Goal: Information Seeking & Learning: Learn about a topic

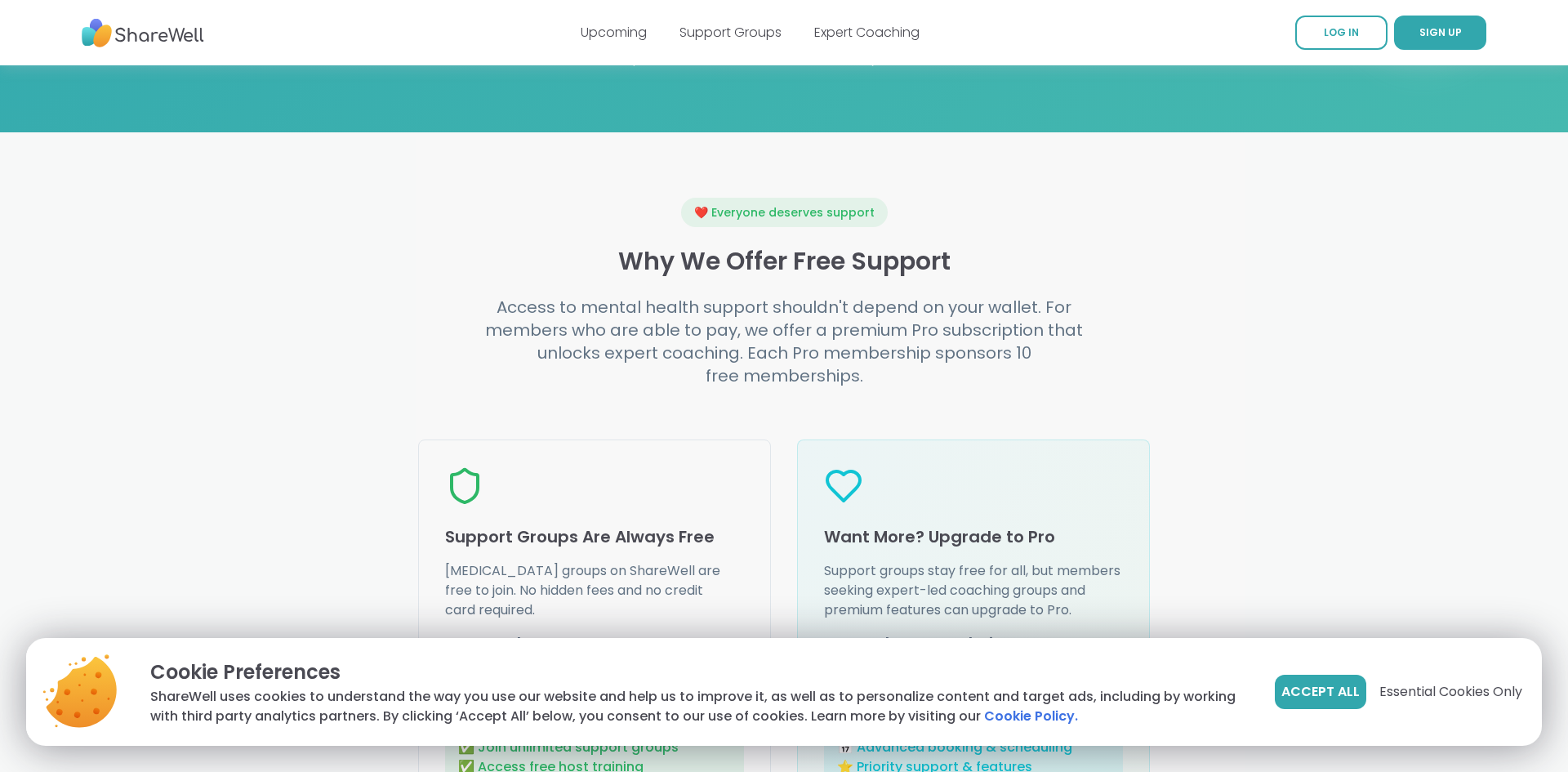
scroll to position [1732, 0]
click at [949, 18] on span "Browse Groups" at bounding box center [900, 6] width 103 height 19
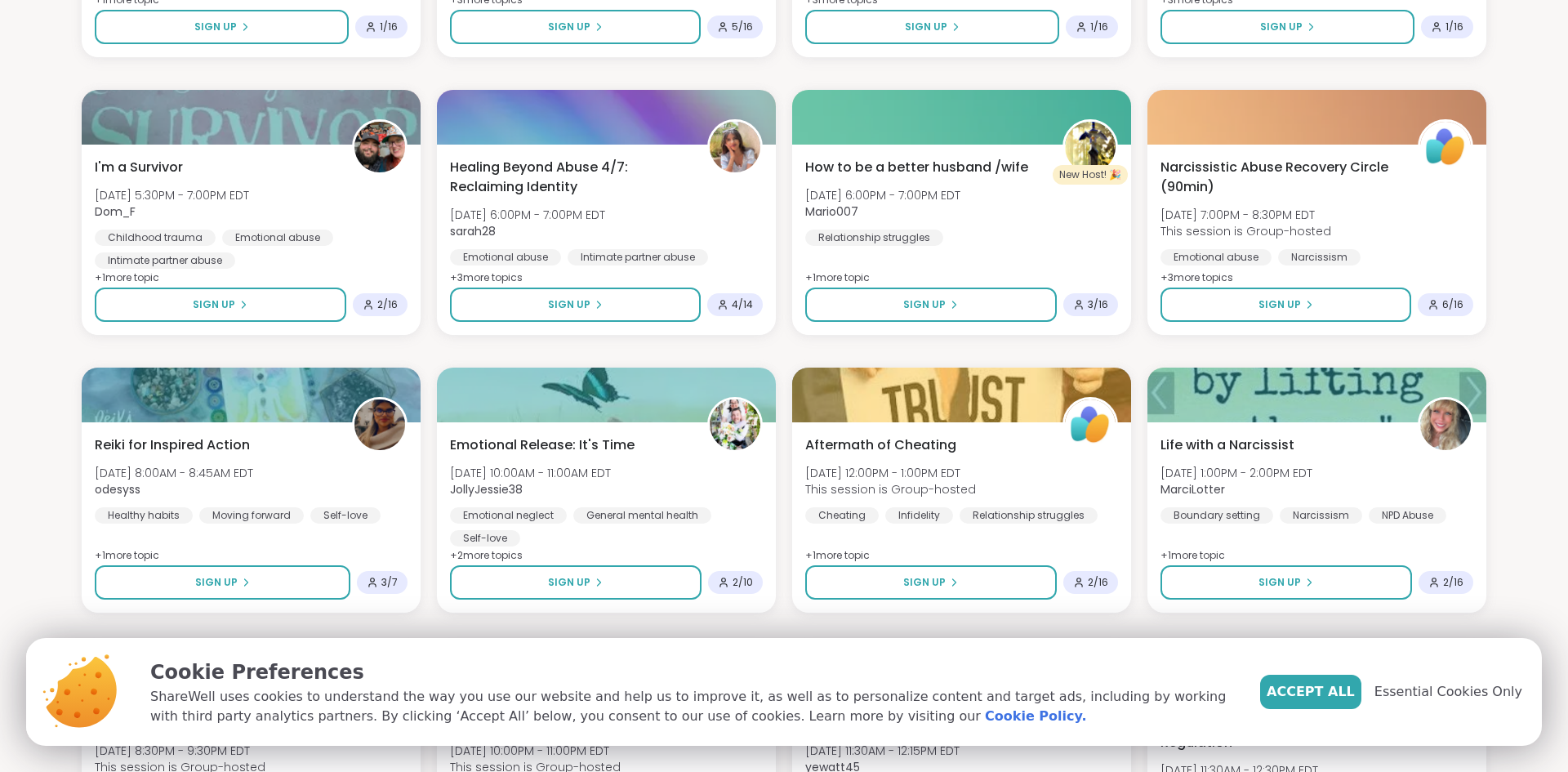
scroll to position [1307, 0]
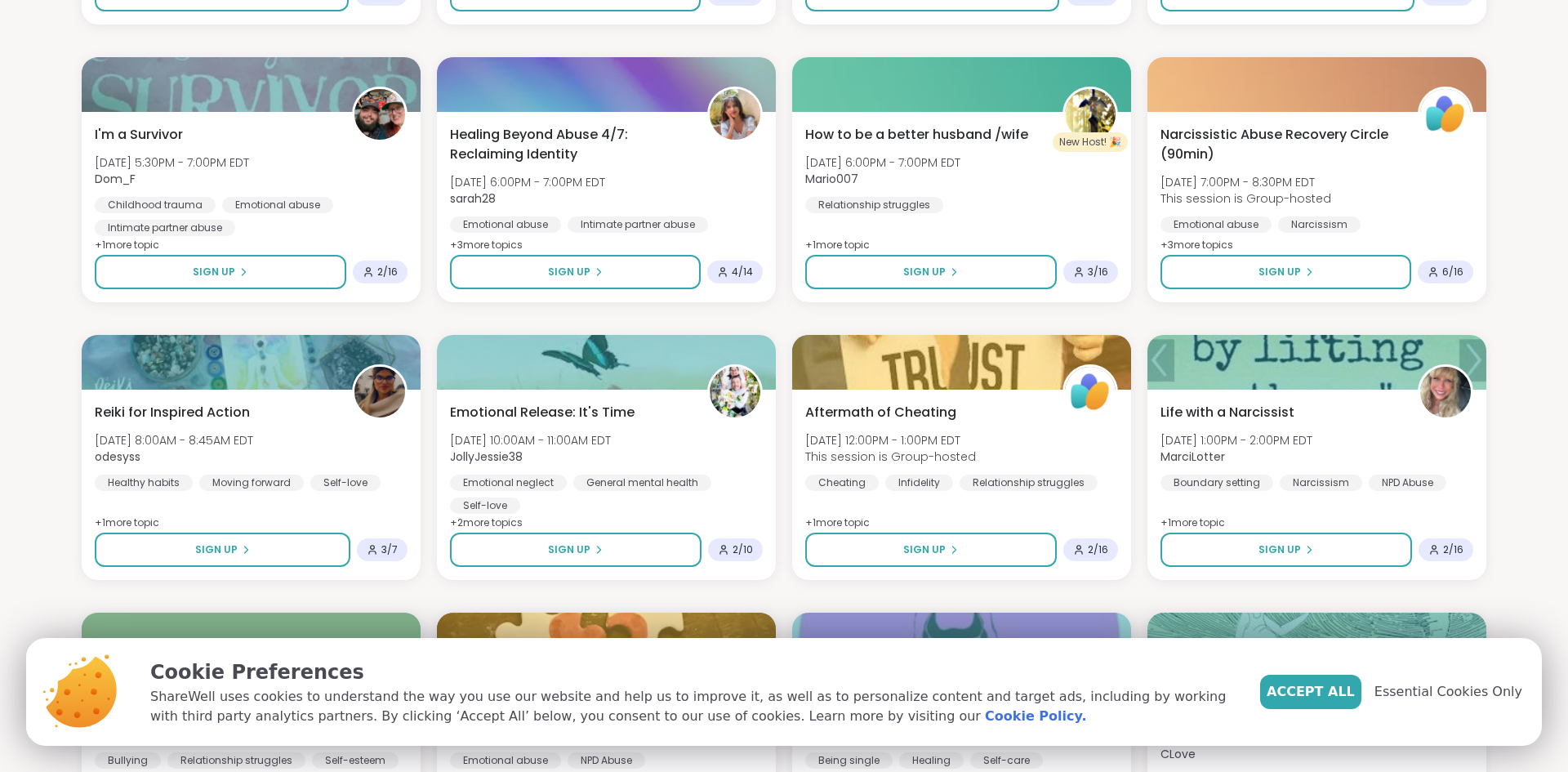
click at [1531, 254] on section "Search Filter 1 Relationships Clear All All Growth Mental Health Relationships …" at bounding box center [784, 111] width 1568 height 2705
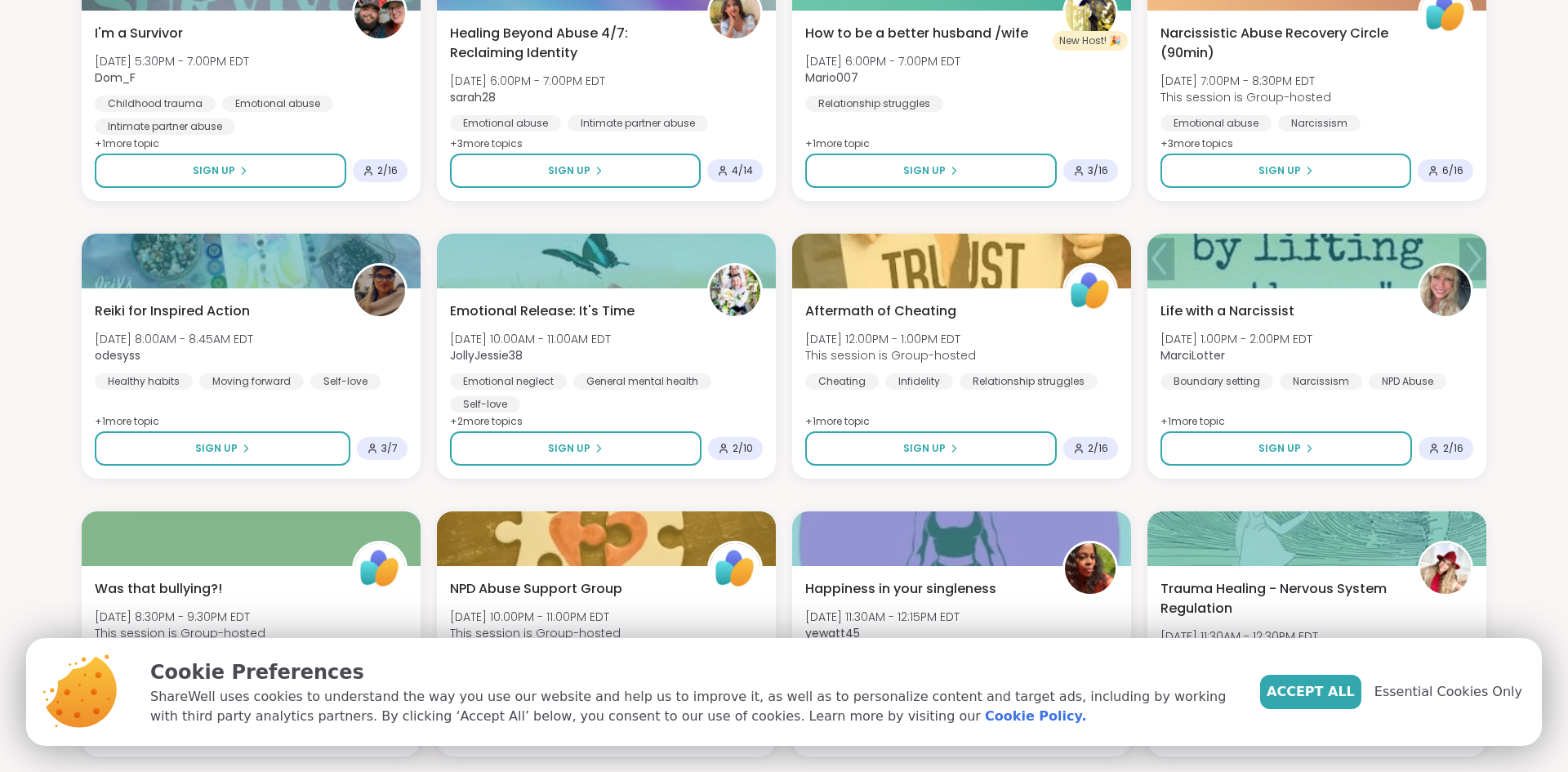
scroll to position [1405, 0]
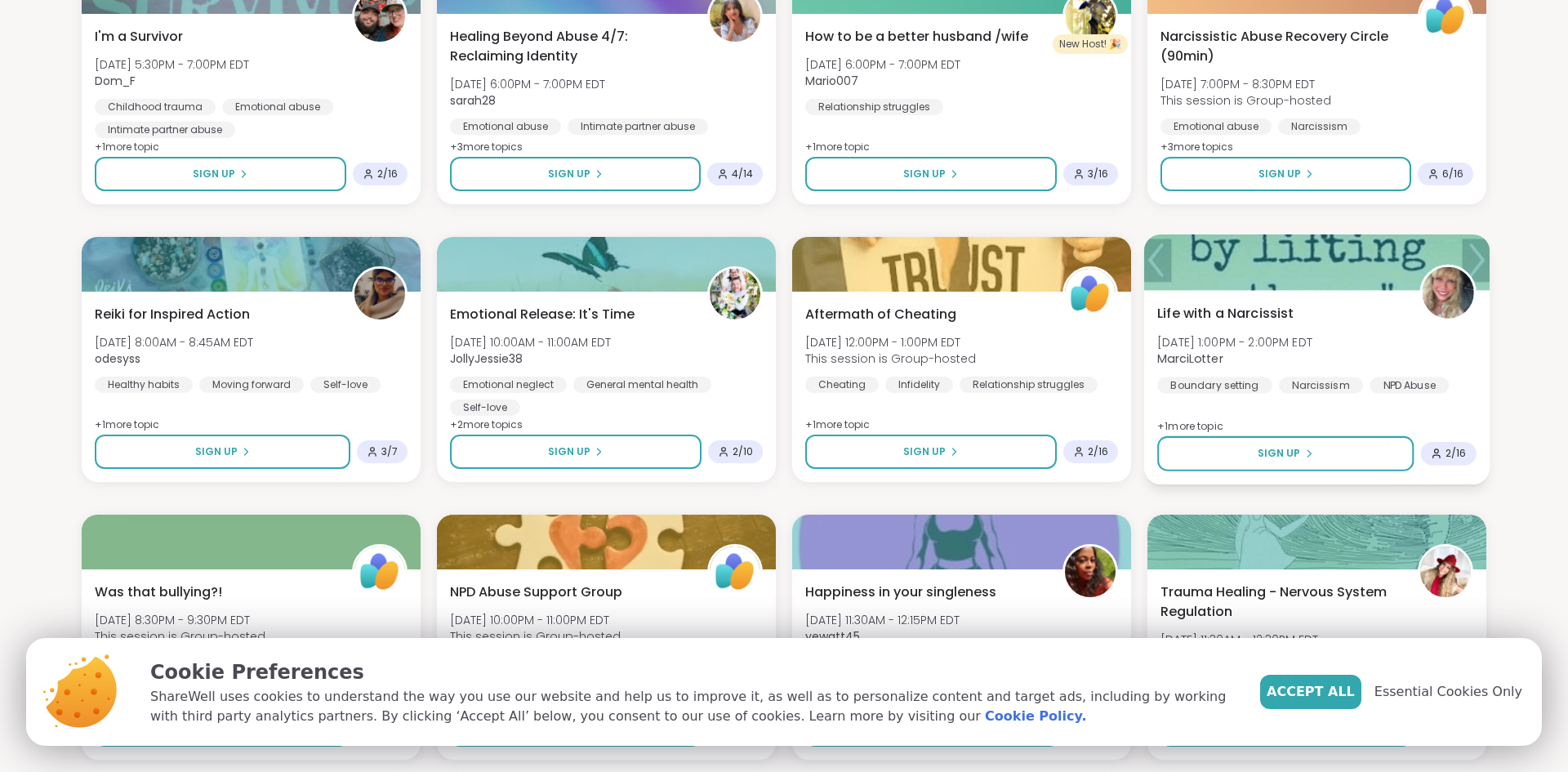
click at [1363, 393] on div "Life with a Narcissist [DATE] 1:00PM - 2:00PM EDT MarciLotter Boundary setting …" at bounding box center [1316, 348] width 319 height 90
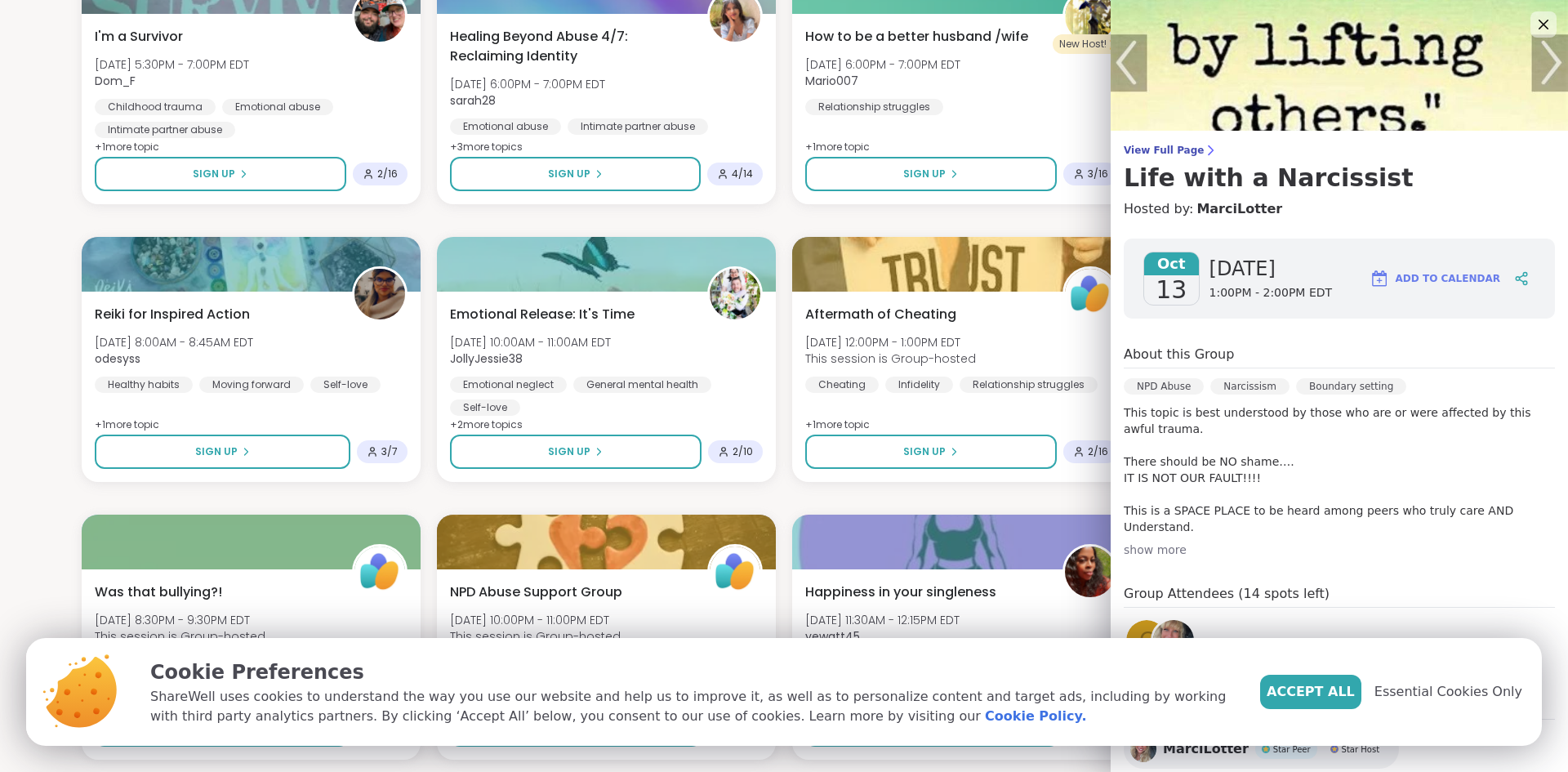
click at [1050, 19] on div "Breaking Free: Early Recovery from Abuse [DATE] 9:00PM - 10:00PM EDT This sessi…" at bounding box center [784, 81] width 1405 height 2467
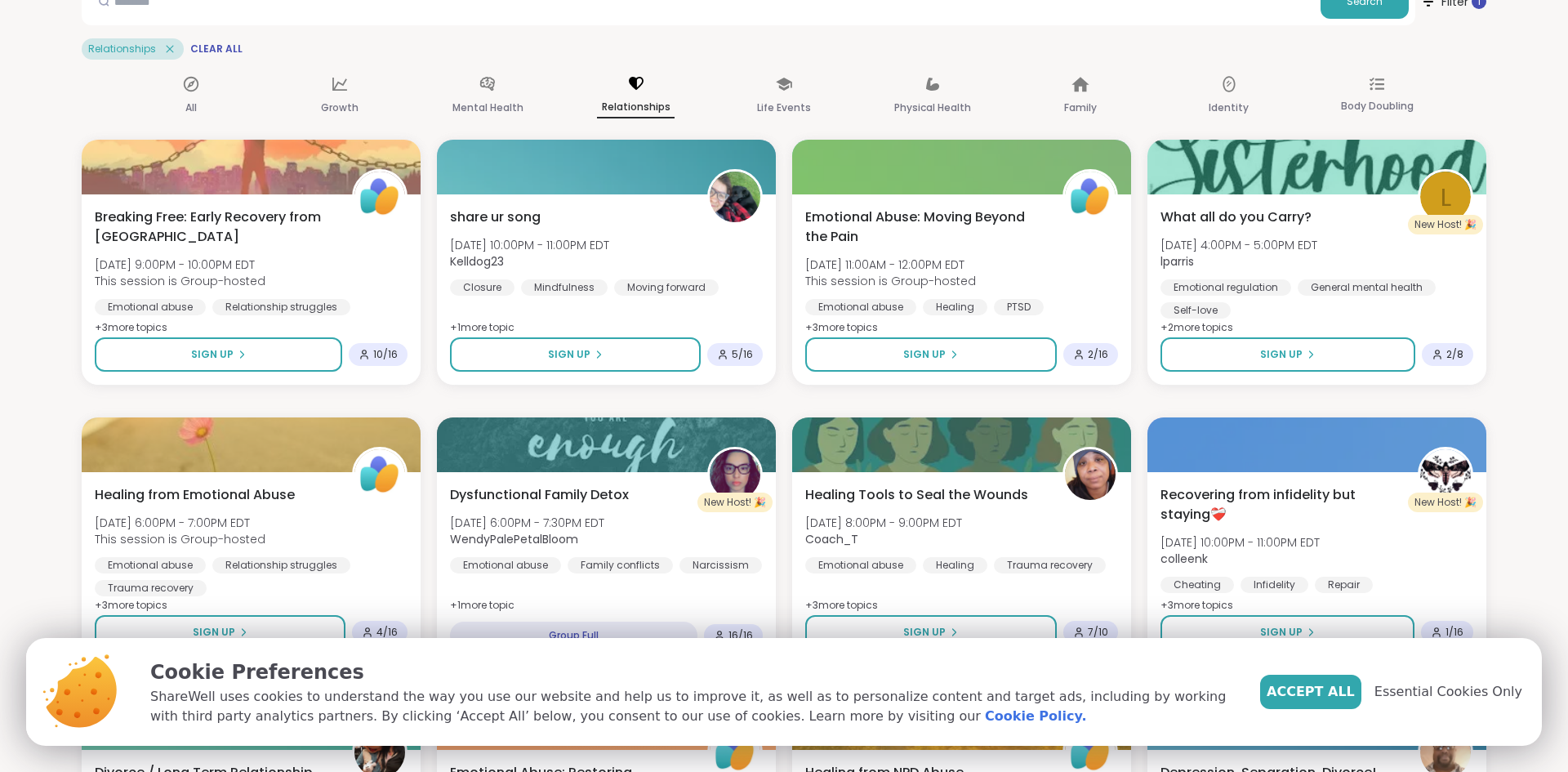
scroll to position [0, 0]
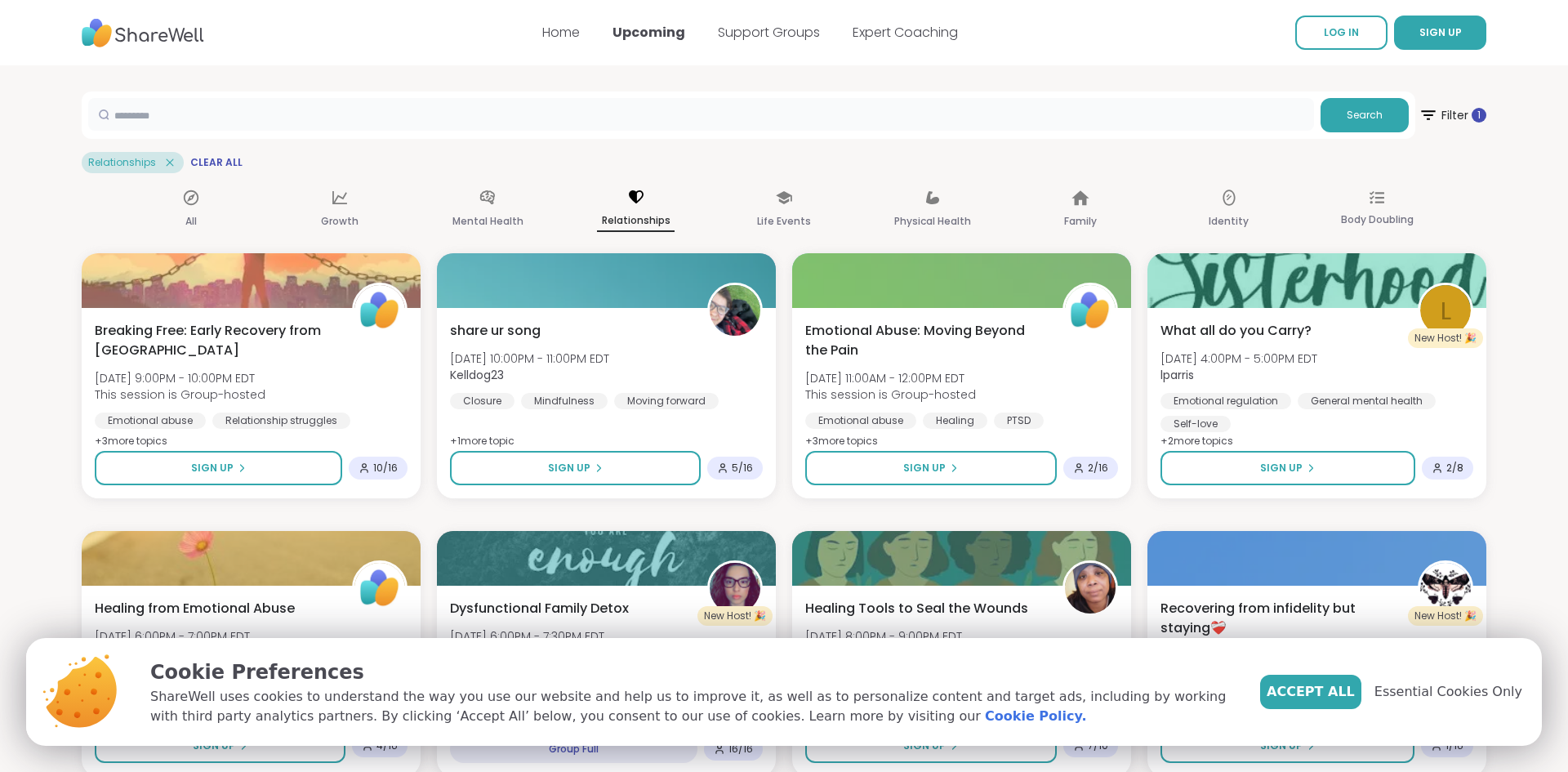
click at [962, 122] on input "text" at bounding box center [701, 114] width 1226 height 32
click at [288, 102] on input "******" at bounding box center [701, 114] width 1226 height 32
click at [1364, 122] on span "Search" at bounding box center [1364, 115] width 36 height 15
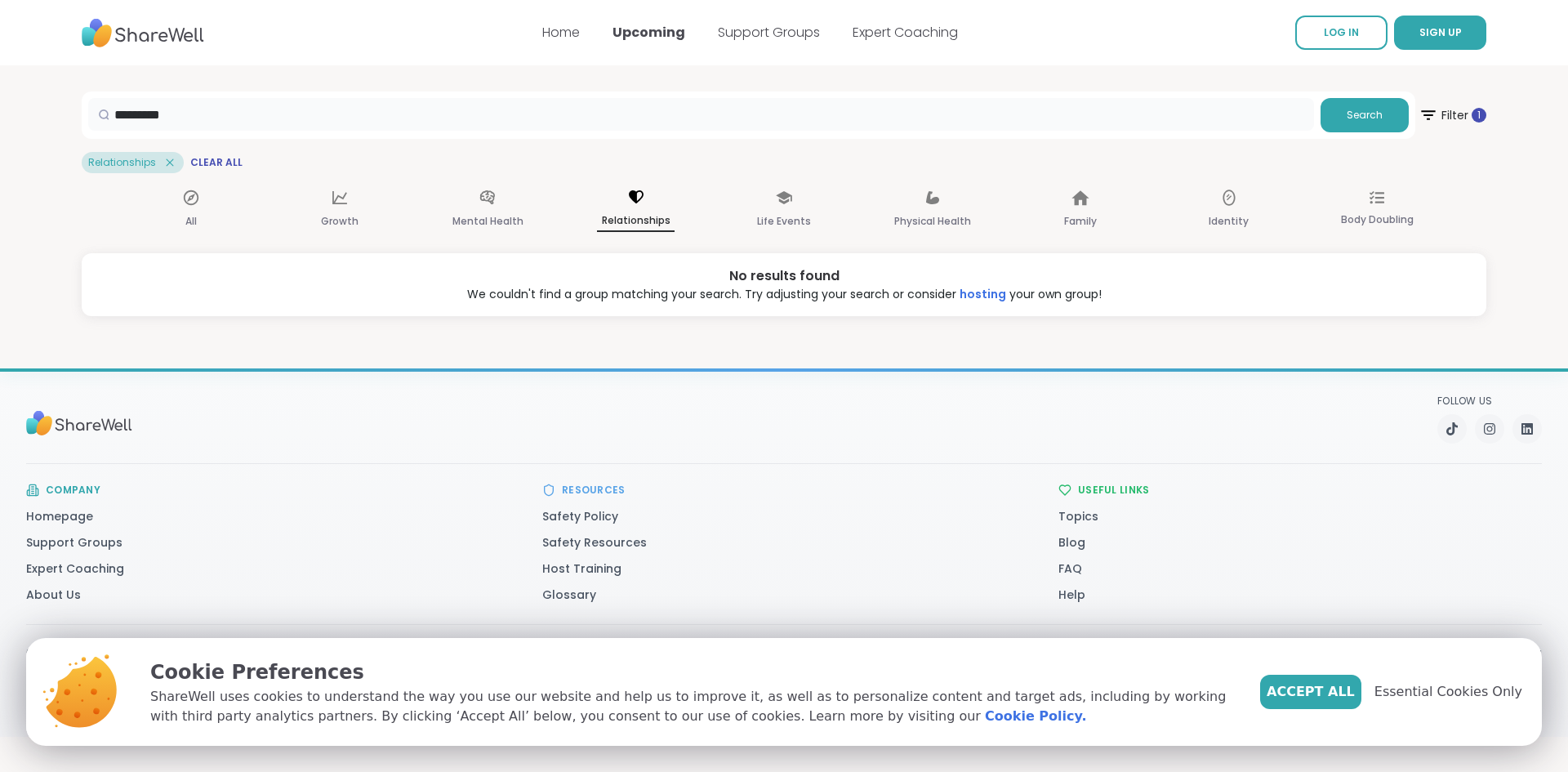
click at [259, 119] on input "*********" at bounding box center [701, 114] width 1226 height 32
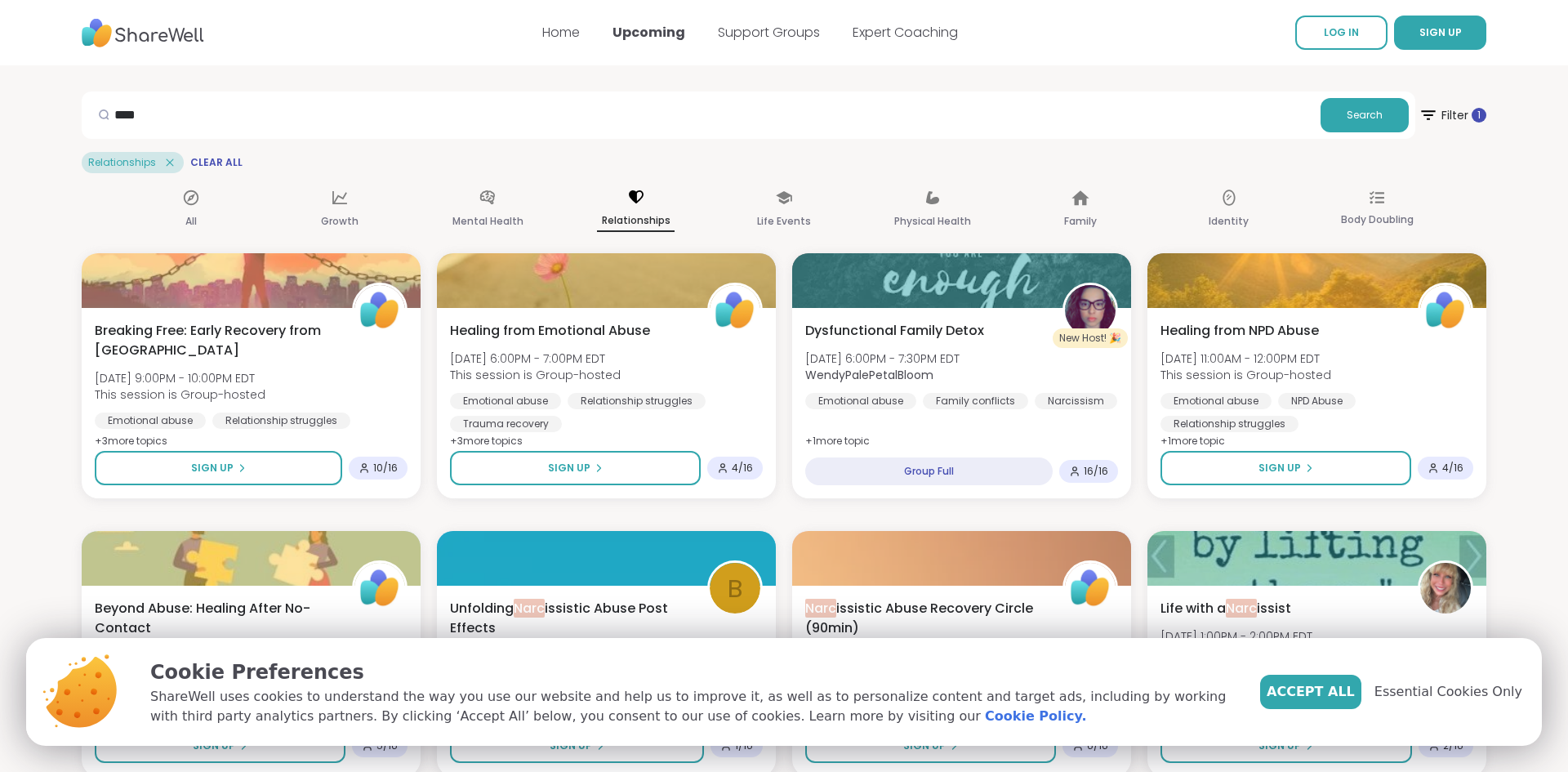
click at [243, 101] on input "****" at bounding box center [701, 114] width 1226 height 32
type input "**********"
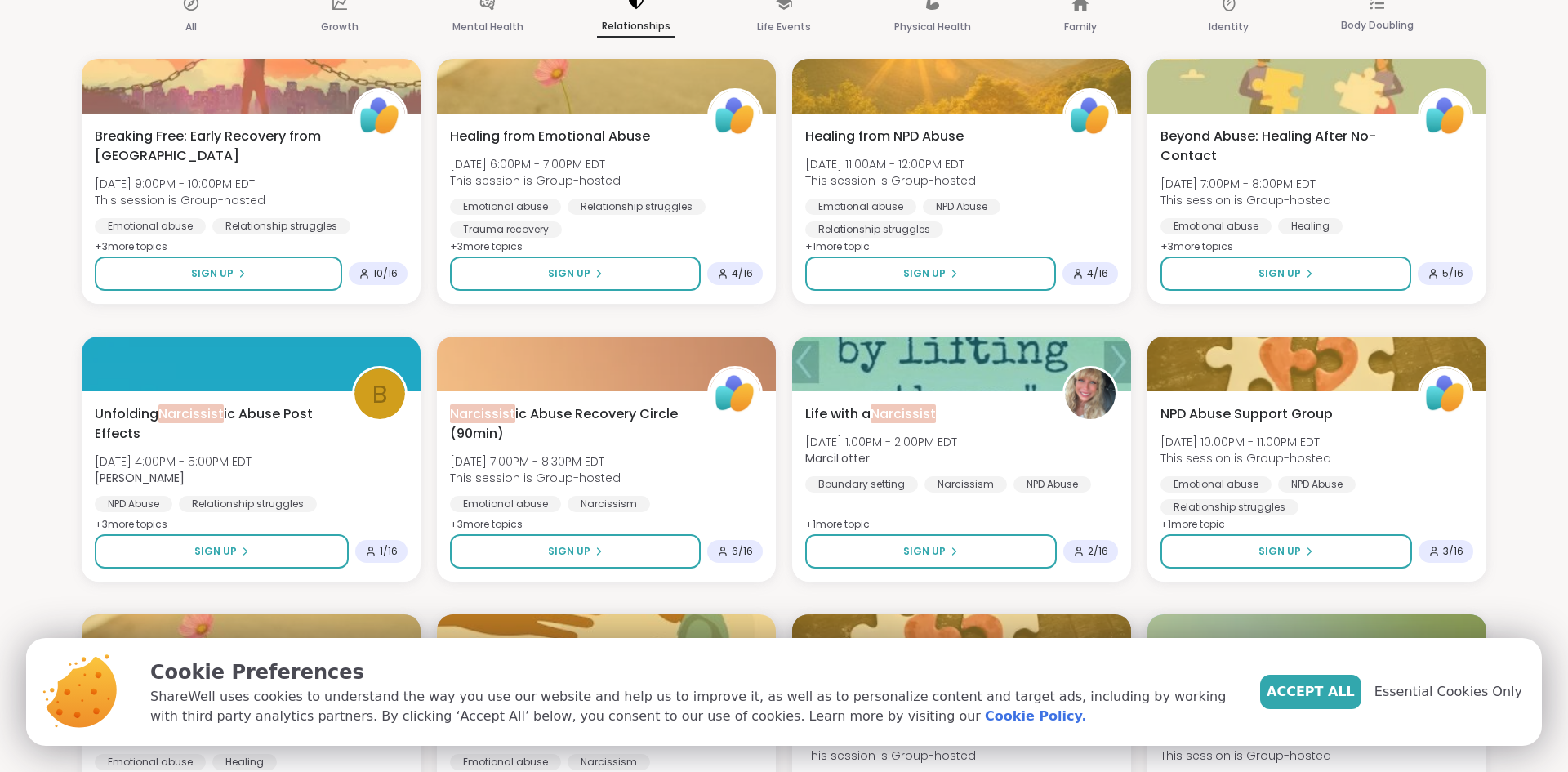
scroll to position [196, 0]
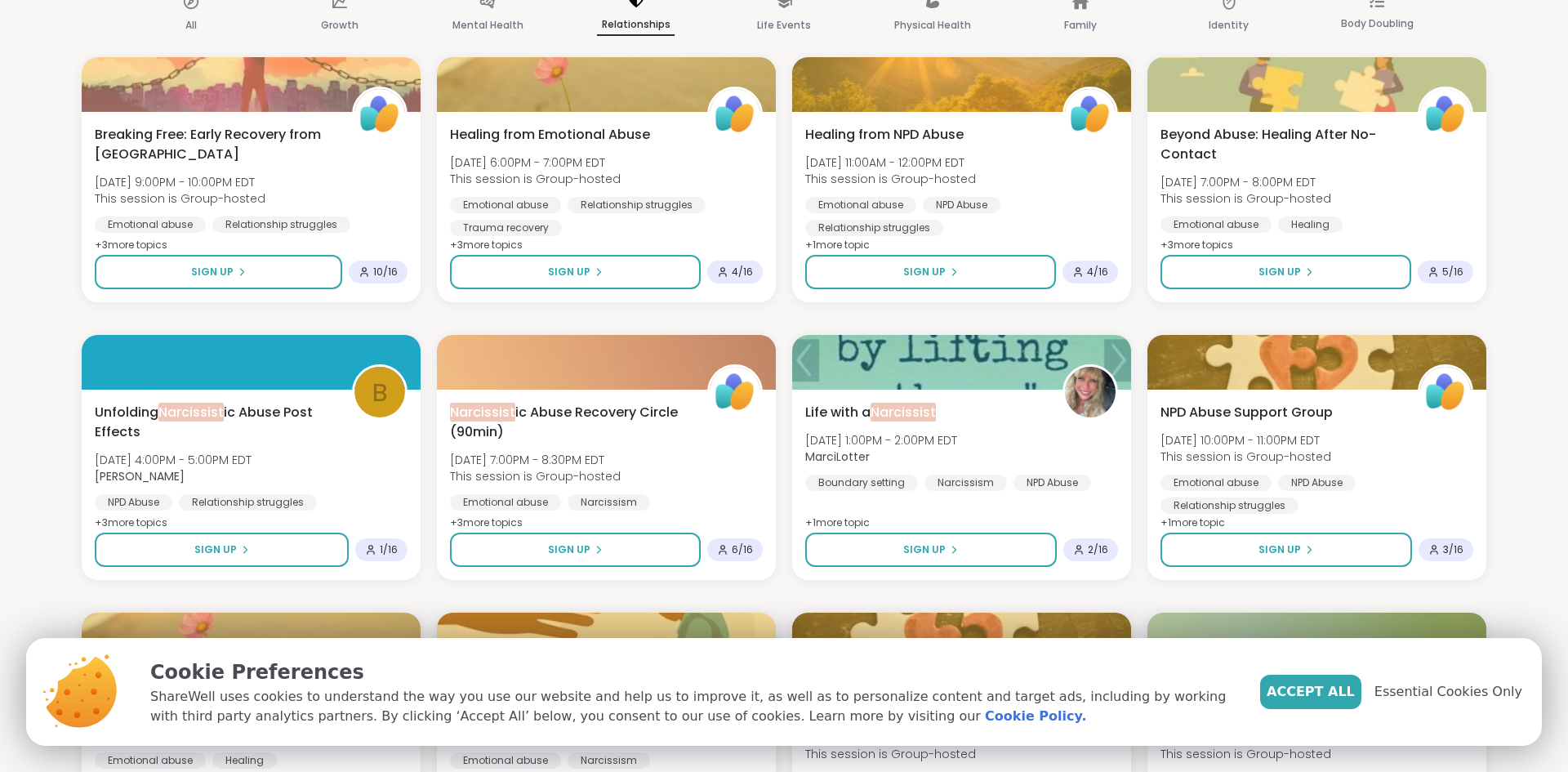
click at [1487, 682] on span "Essential Cookies Only" at bounding box center [1449, 691] width 148 height 19
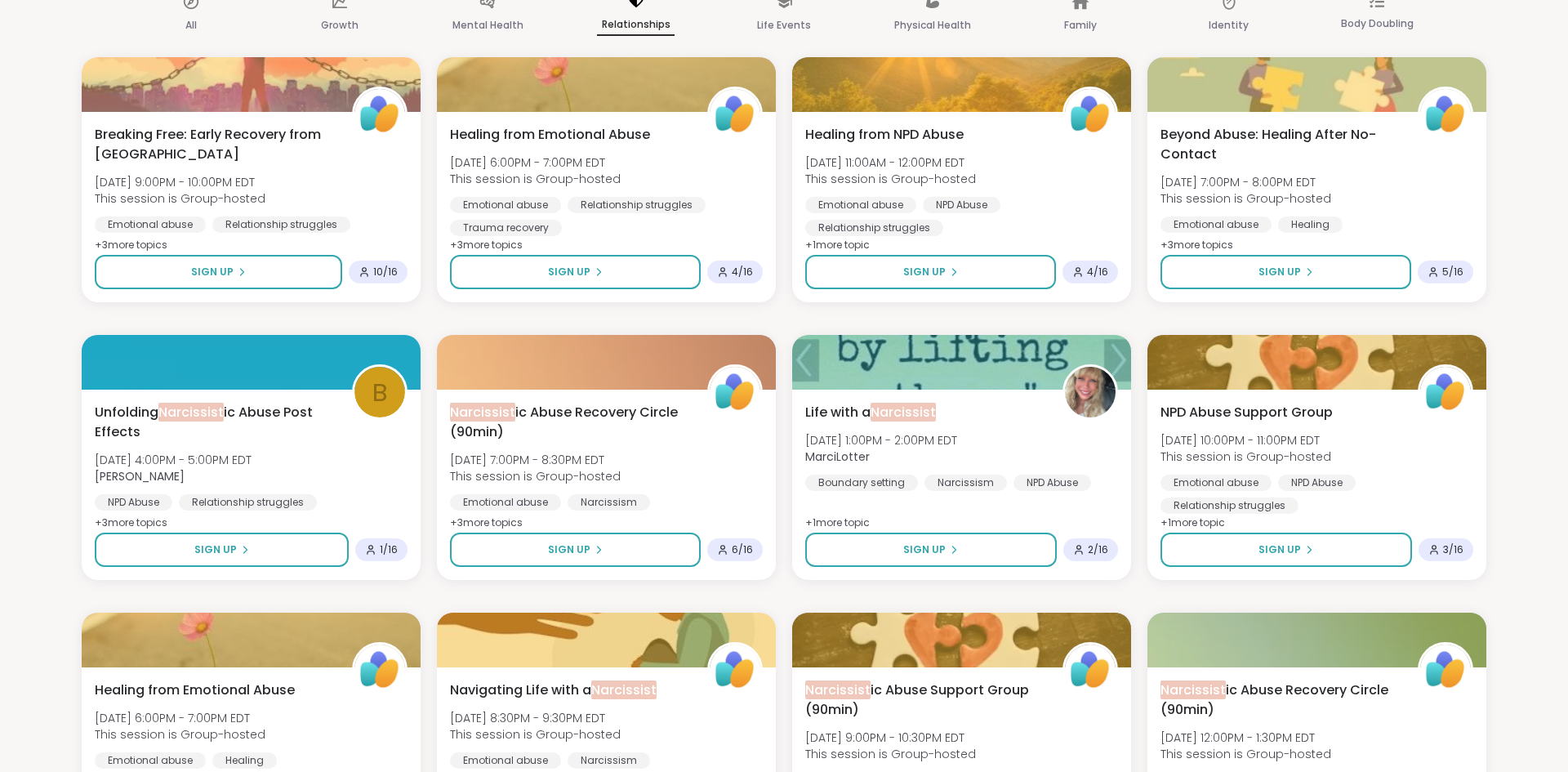
click at [1367, 33] on p "Body Doubling" at bounding box center [1377, 23] width 73 height 19
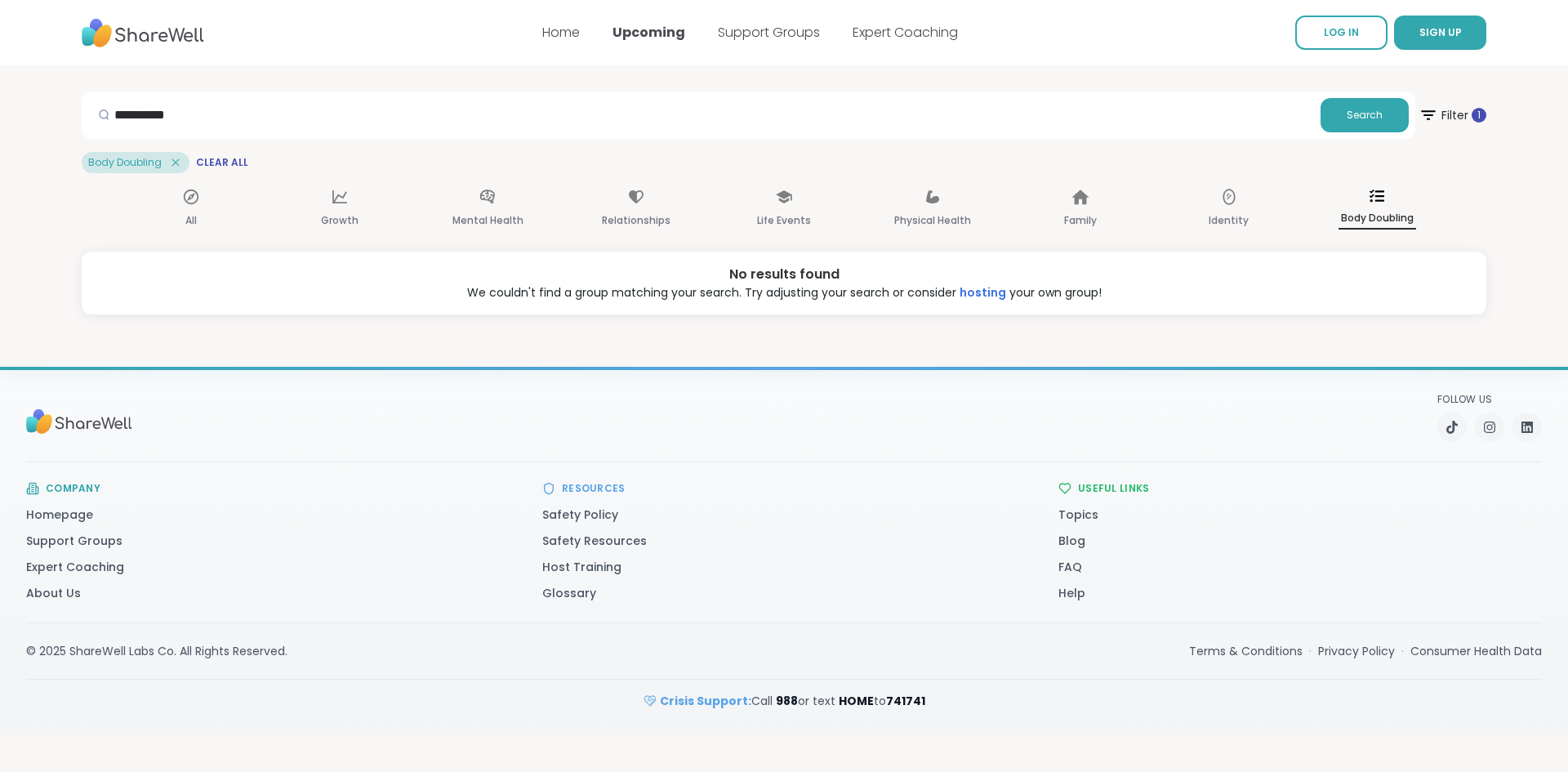
scroll to position [131, 0]
click at [646, 211] on p "Relationships" at bounding box center [636, 220] width 68 height 19
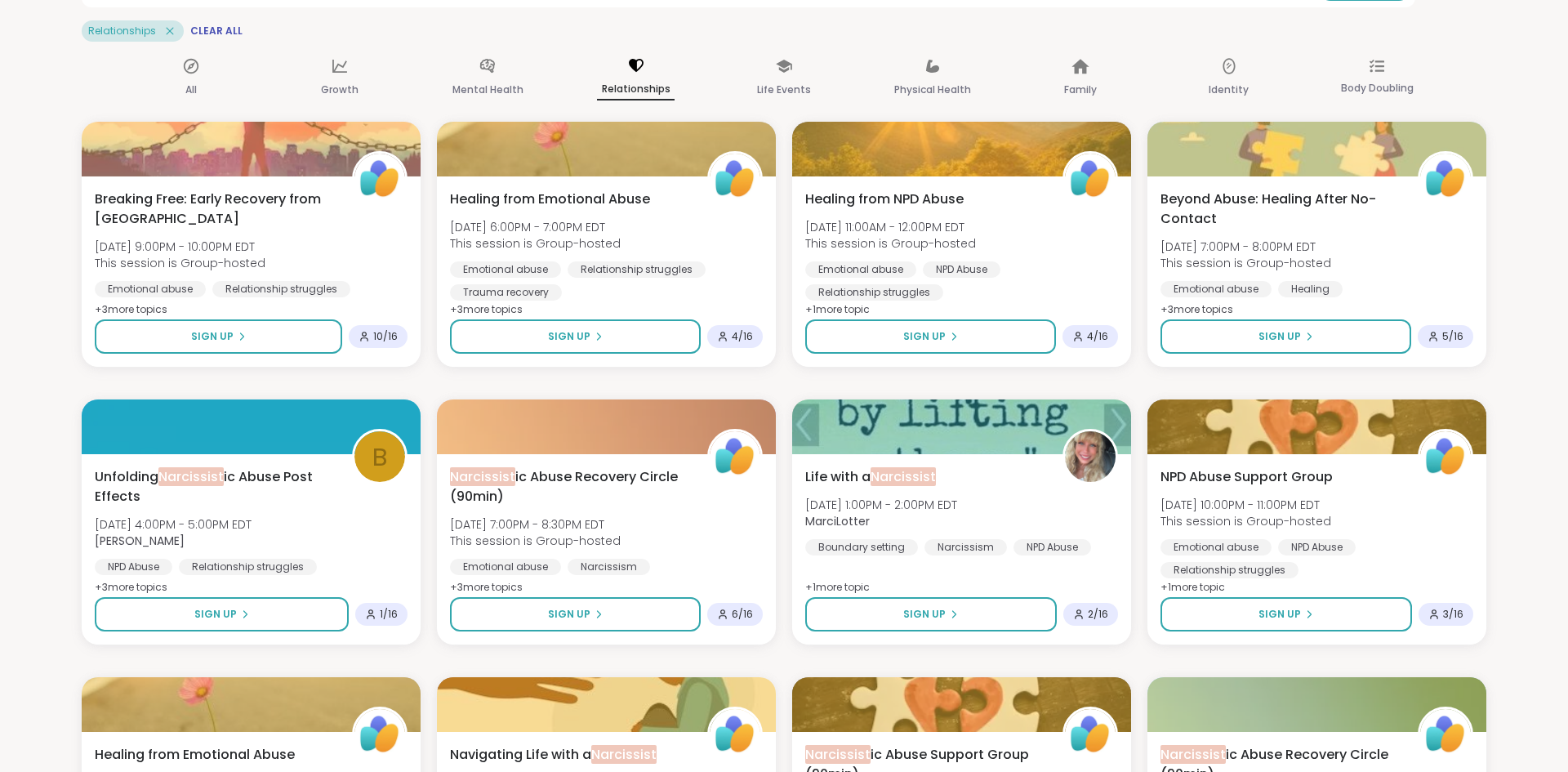
scroll to position [196, 0]
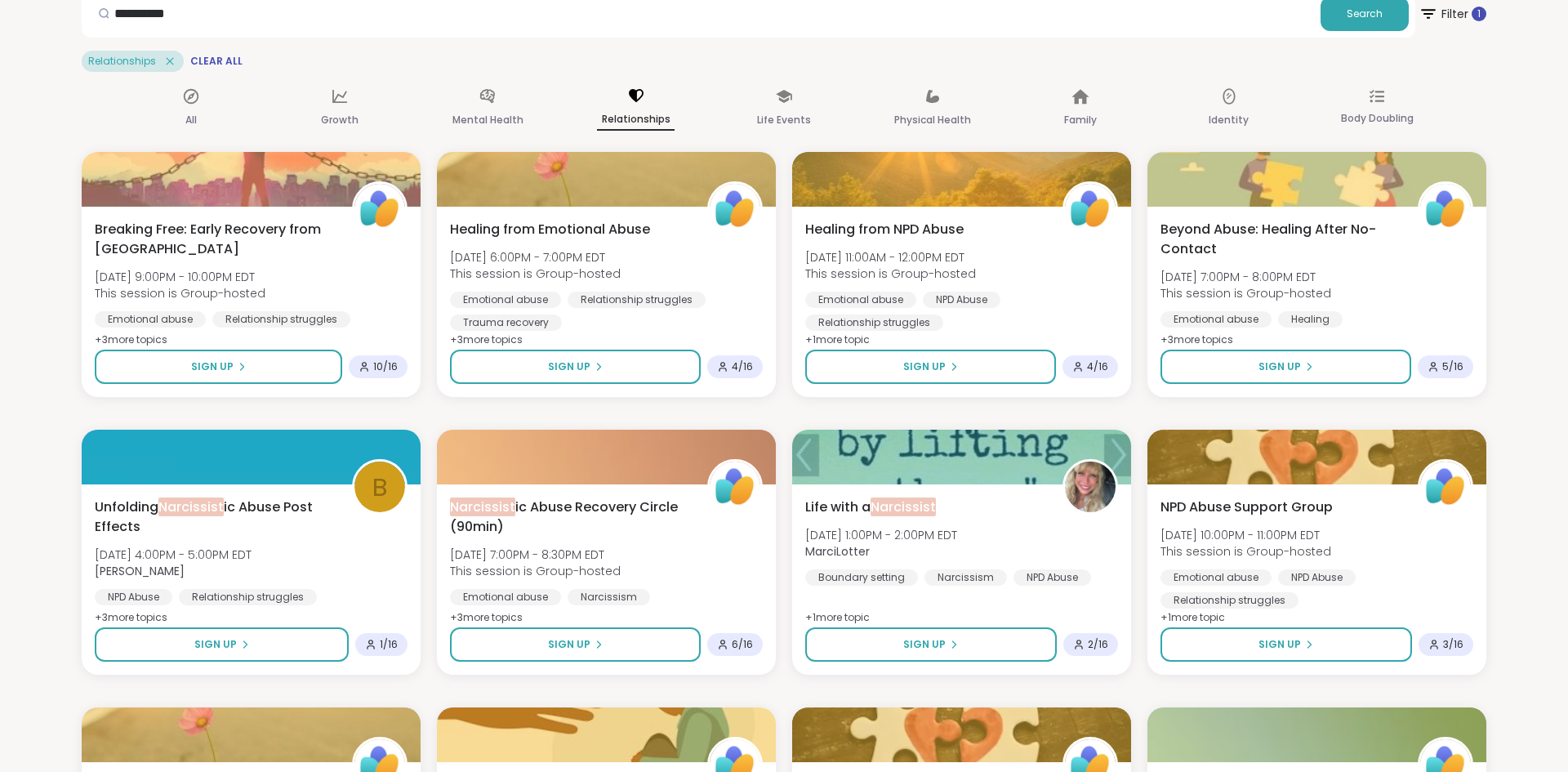
scroll to position [0, 0]
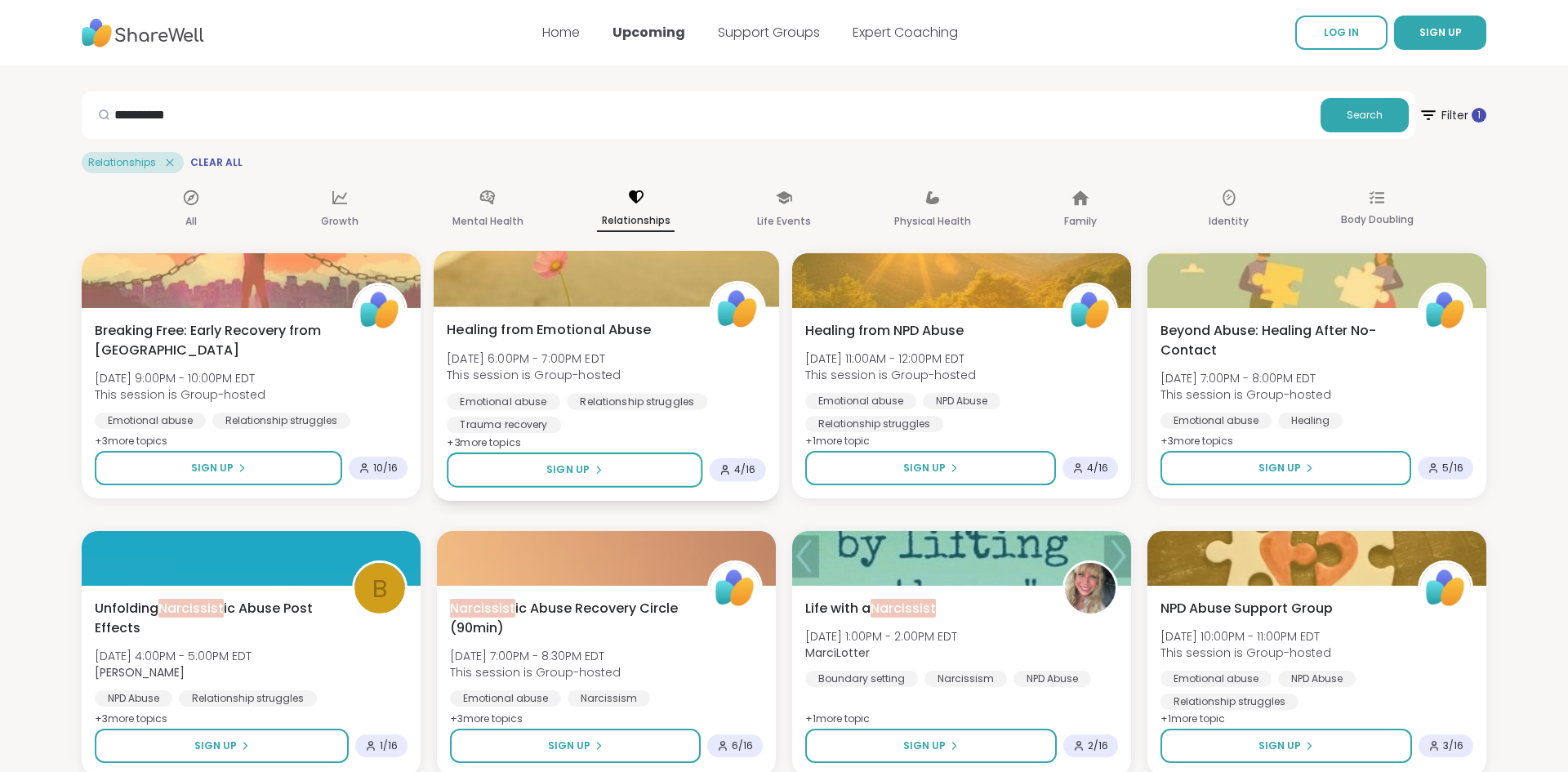
click at [651, 340] on span "Healing from Emotional Abuse" at bounding box center [549, 330] width 205 height 19
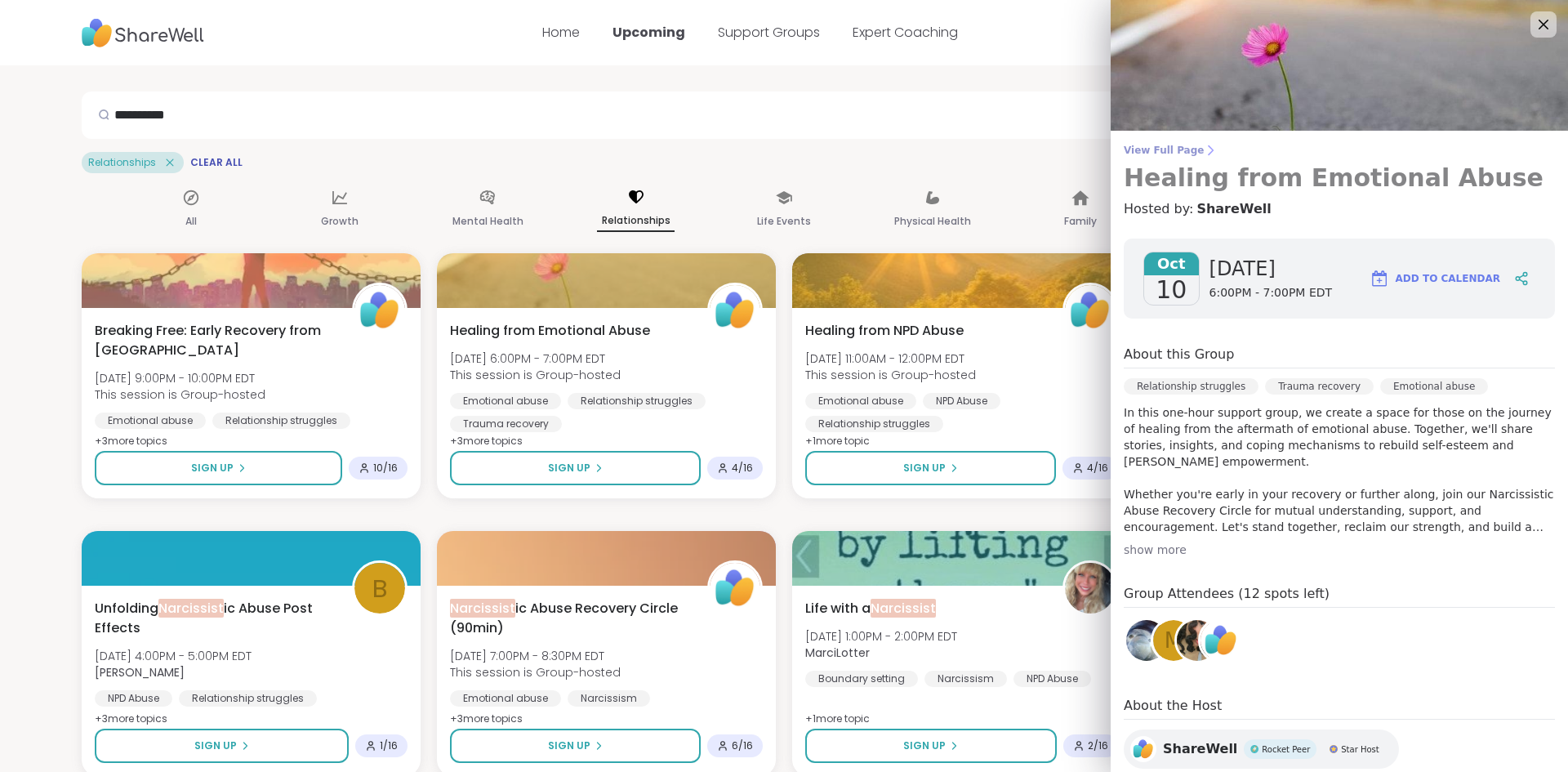
click at [1166, 156] on span "View Full Page" at bounding box center [1339, 150] width 431 height 13
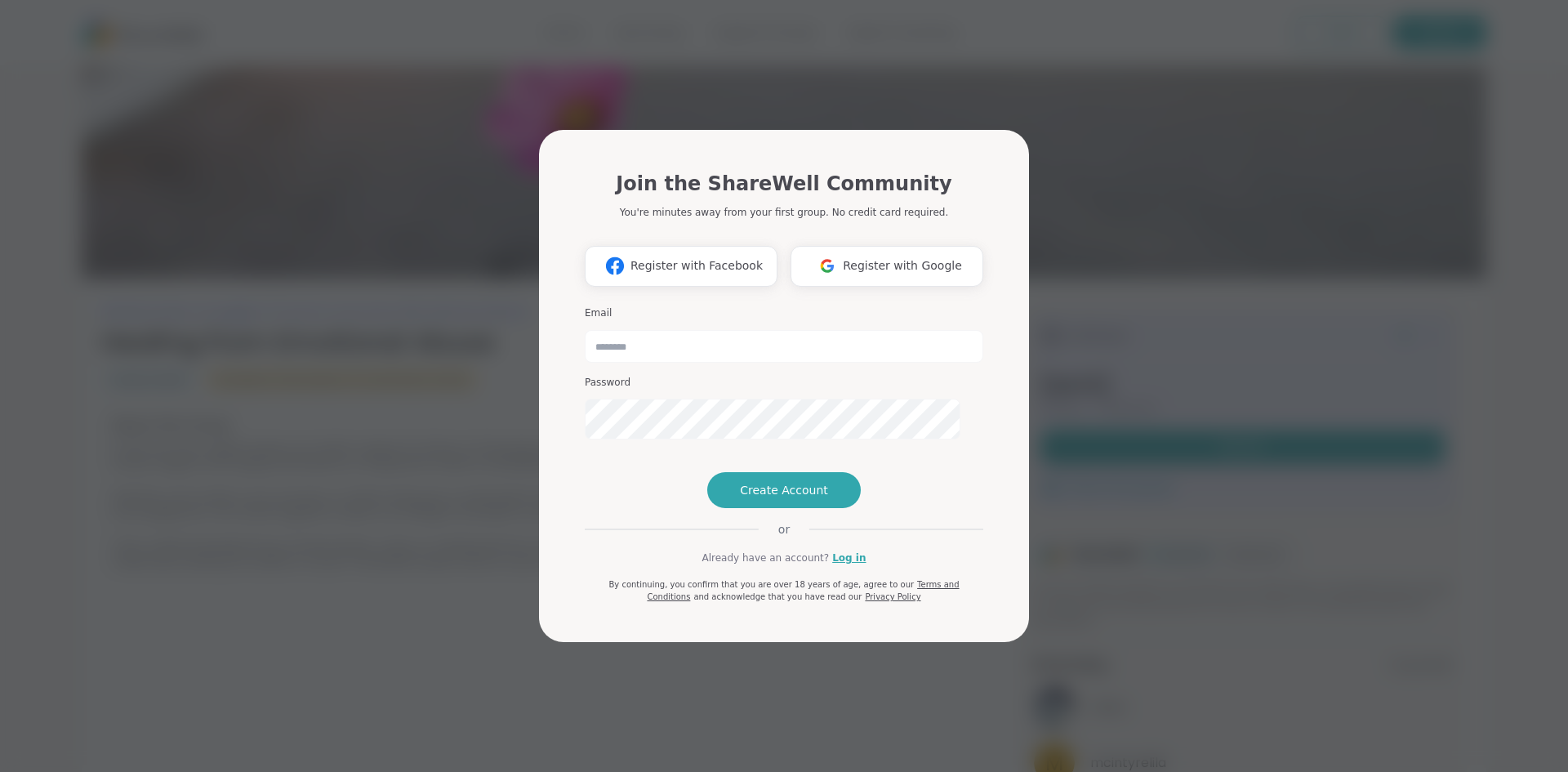
click at [1183, 394] on div "Join the ShareWell Community You're minutes away from your first group. No cred…" at bounding box center [784, 386] width 1549 height 772
click at [328, 191] on div "Join the ShareWell Community You're minutes away from your first group. No cred…" at bounding box center [784, 386] width 1549 height 772
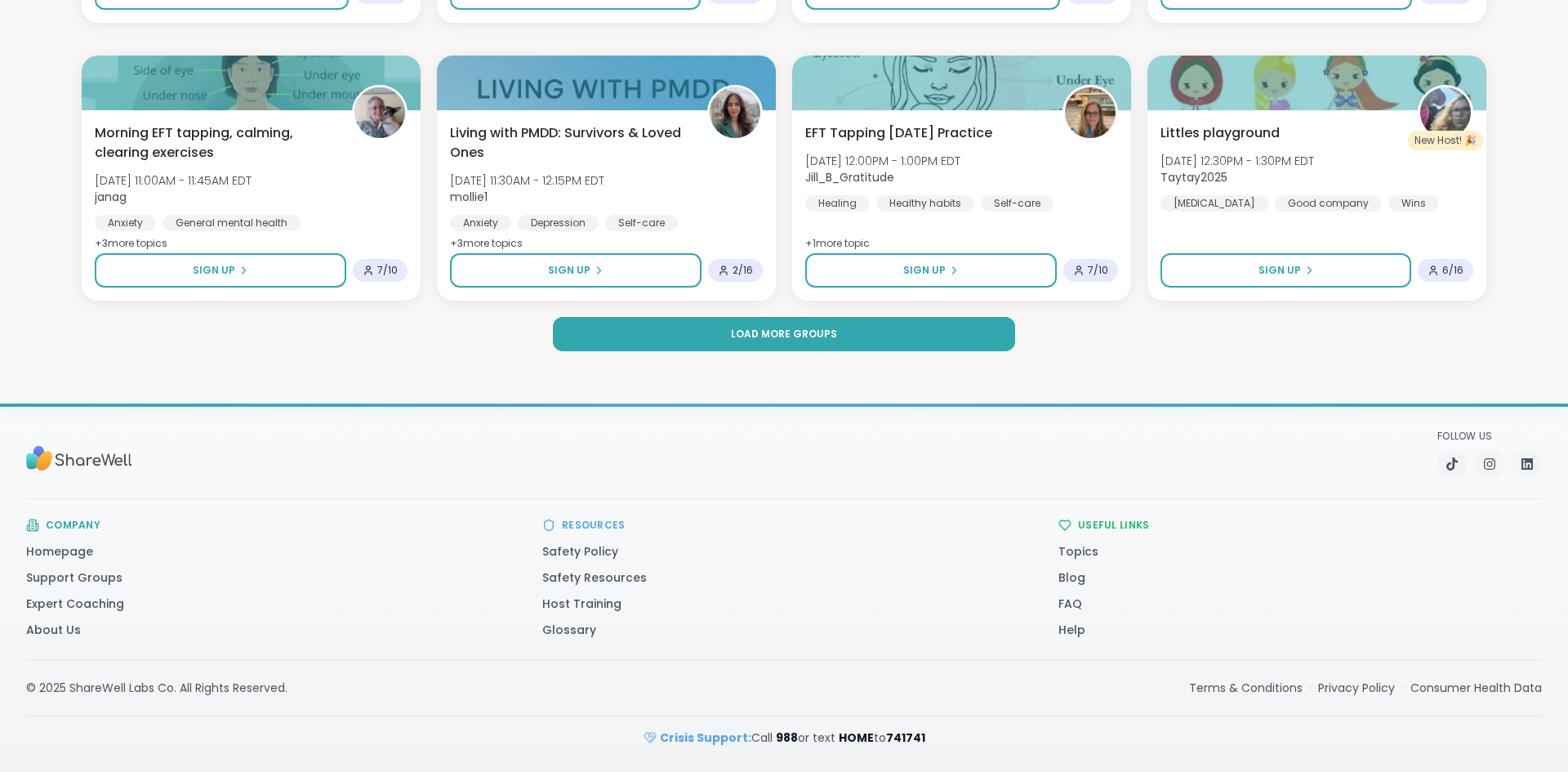
scroll to position [2599, 0]
click at [1077, 595] on link "FAQ" at bounding box center [1071, 604] width 24 height 17
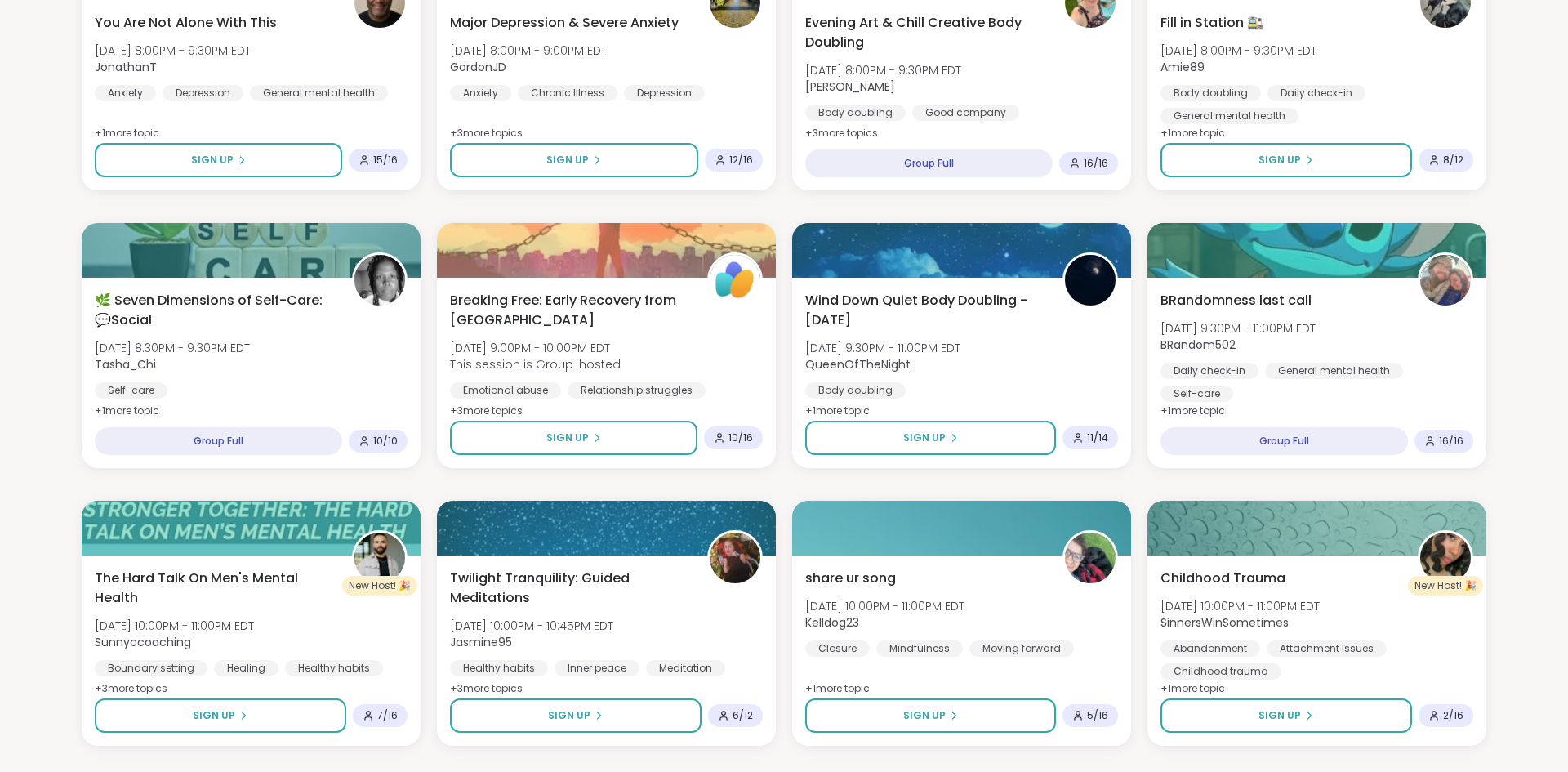
scroll to position [829, 0]
click at [1510, 228] on section "Search Filter All Growth Mental Health Relationships Life Events Physical Healt…" at bounding box center [784, 571] width 1568 height 2671
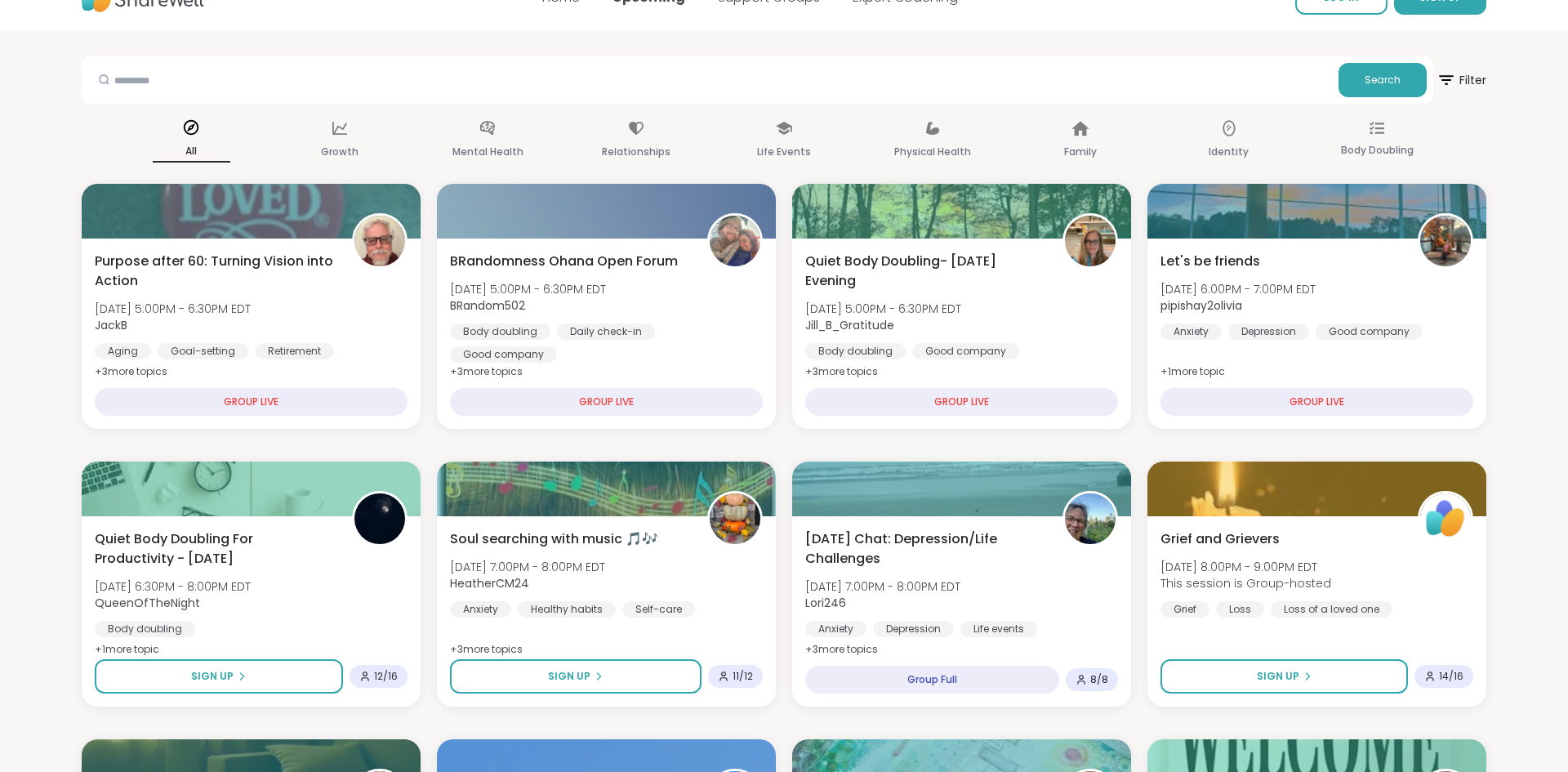
scroll to position [0, 0]
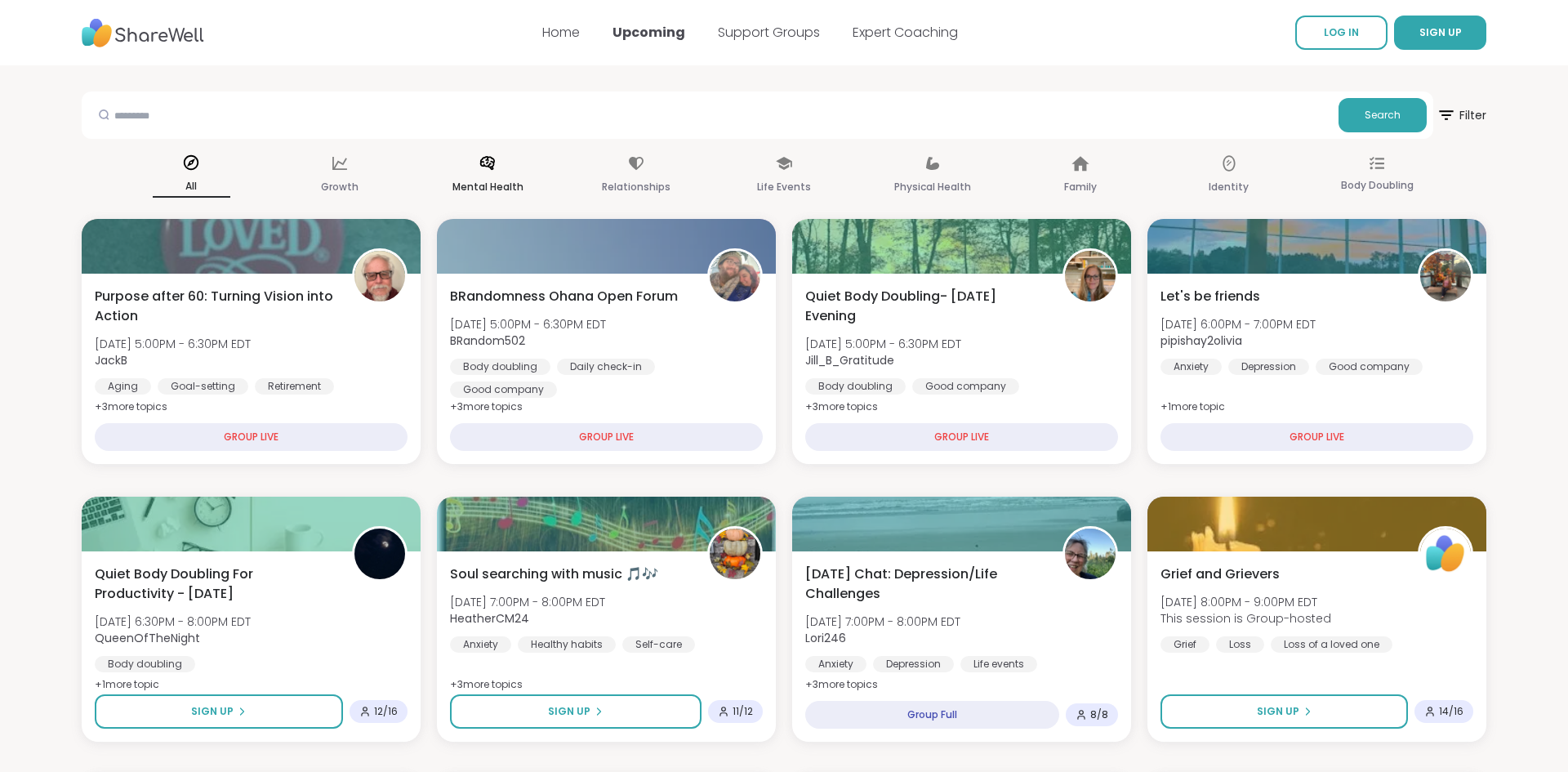
click at [489, 197] on p "Mental Health" at bounding box center [488, 186] width 71 height 19
